Goal: Task Accomplishment & Management: Use online tool/utility

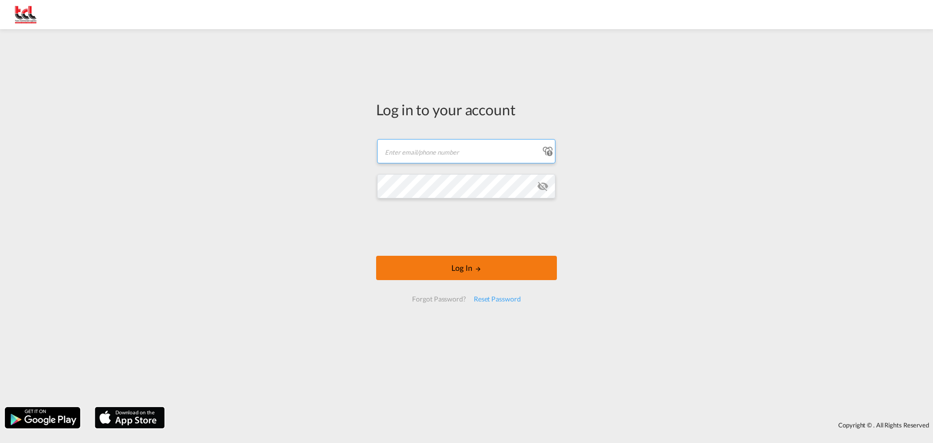
type input "[EMAIL_ADDRESS][DOMAIN_NAME]"
click at [449, 262] on button "Log In" at bounding box center [466, 268] width 181 height 24
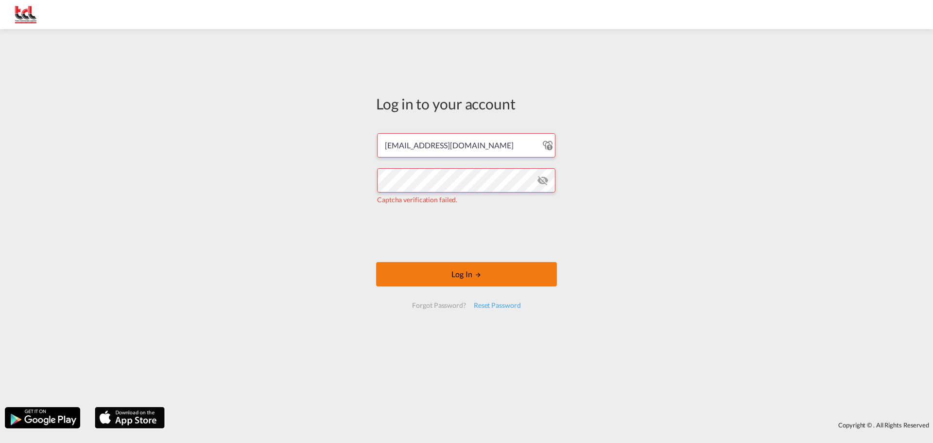
click at [465, 272] on button "Log In" at bounding box center [466, 274] width 181 height 24
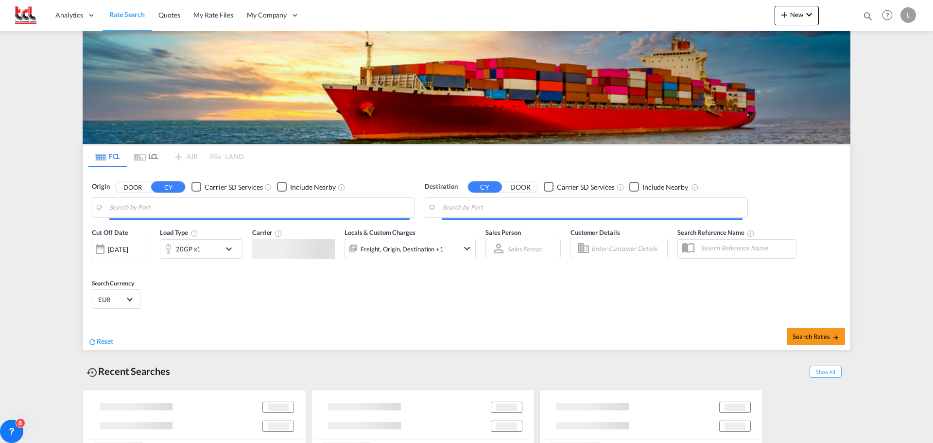
type input "[GEOGRAPHIC_DATA], BEANR"
type input "[GEOGRAPHIC_DATA], ZACPT"
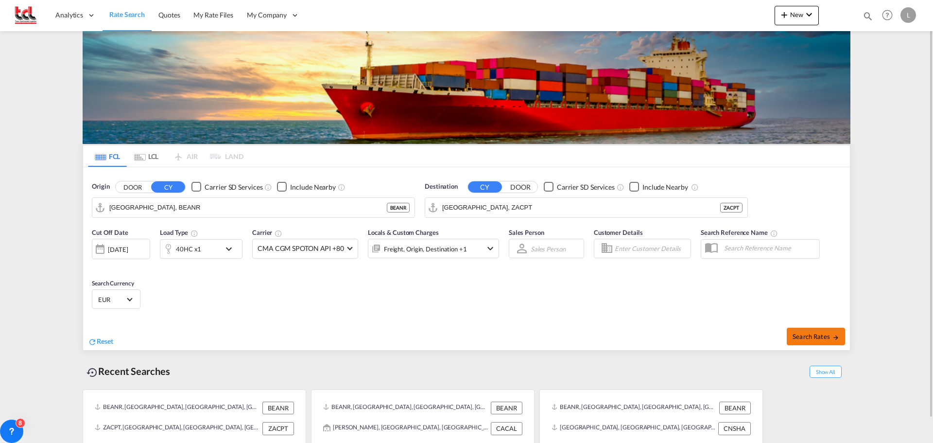
click at [819, 337] on span "Search Rates" at bounding box center [816, 336] width 47 height 8
type input "BEANR to ZACPT / [DATE]"
